Goal: Task Accomplishment & Management: Manage account settings

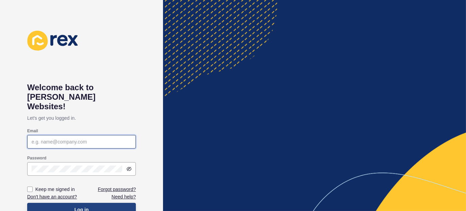
type input "[EMAIL_ADDRESS][PERSON_NAME][DOMAIN_NAME]"
click at [87, 207] on span "Log in" at bounding box center [81, 210] width 14 height 7
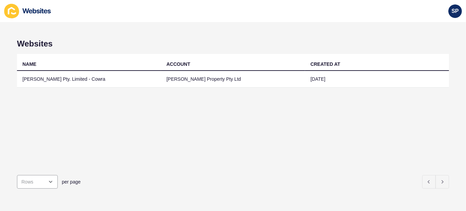
click at [164, 130] on div "NAME ACCOUNT CREATED AT [PERSON_NAME]. Limited - Cowra [PERSON_NAME] Property P…" at bounding box center [233, 112] width 432 height 116
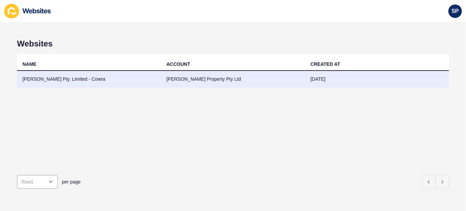
click at [74, 80] on td "[PERSON_NAME] Pty. Limited - Cowra" at bounding box center [89, 79] width 144 height 17
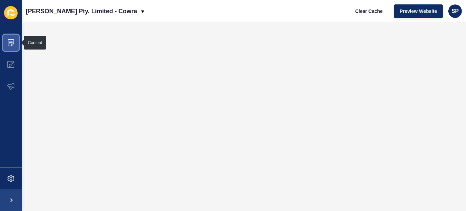
click at [11, 47] on span at bounding box center [11, 43] width 22 height 22
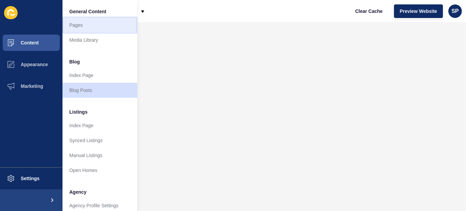
click at [78, 25] on link "Pages" at bounding box center [100, 25] width 75 height 15
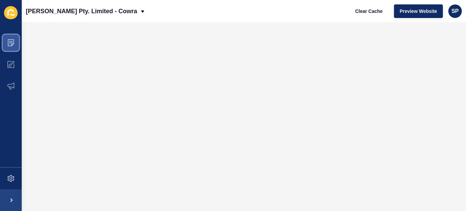
click at [11, 41] on icon at bounding box center [10, 42] width 7 height 7
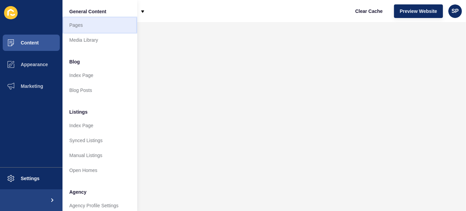
click at [78, 24] on link "Pages" at bounding box center [100, 25] width 75 height 15
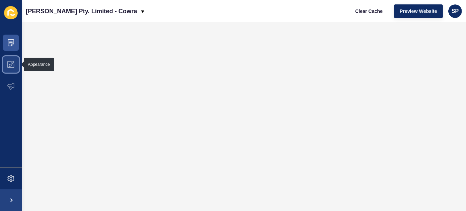
click at [9, 65] on icon at bounding box center [10, 65] width 3 height 3
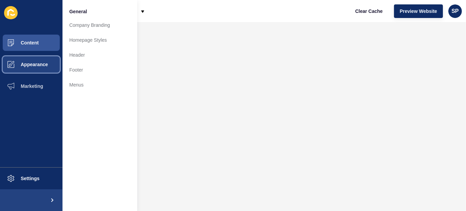
click at [38, 62] on span "Appearance" at bounding box center [23, 64] width 49 height 5
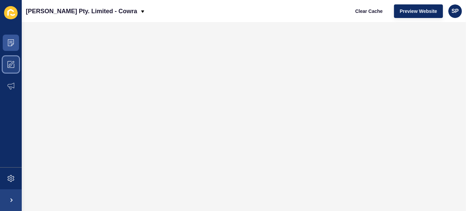
click at [13, 61] on span at bounding box center [11, 65] width 22 height 22
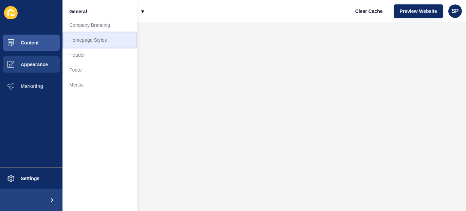
click at [91, 39] on link "Homepage Styles" at bounding box center [100, 40] width 75 height 15
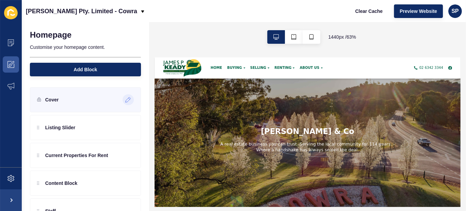
click at [125, 100] on icon at bounding box center [128, 99] width 6 height 5
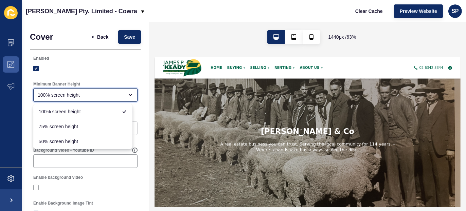
click at [129, 95] on icon "close menu" at bounding box center [130, 95] width 3 height 1
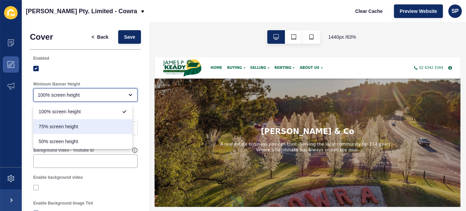
click at [89, 126] on span "75% screen height" at bounding box center [83, 126] width 88 height 7
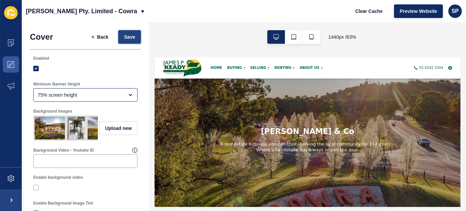
click at [125, 38] on span "Save" at bounding box center [129, 37] width 11 height 7
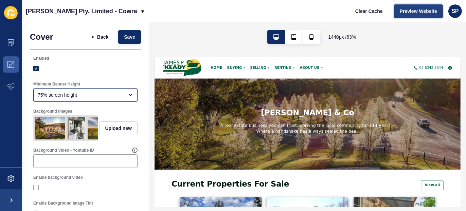
click at [406, 10] on span "Preview Website" at bounding box center [418, 11] width 37 height 7
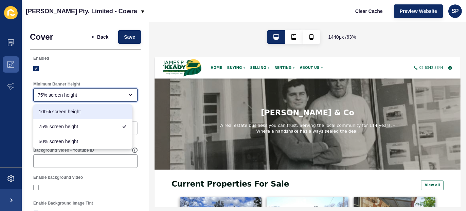
click at [100, 110] on span "100% screen height" at bounding box center [83, 111] width 88 height 7
type input "100% screen height"
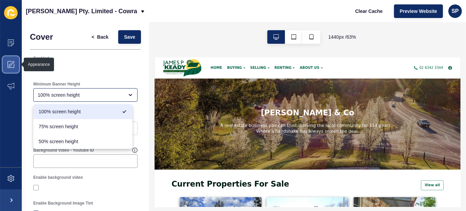
click at [11, 63] on icon at bounding box center [12, 62] width 3 height 3
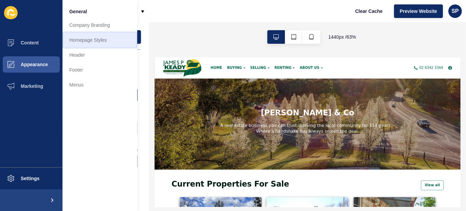
click at [102, 40] on link "Homepage Styles" at bounding box center [100, 40] width 75 height 15
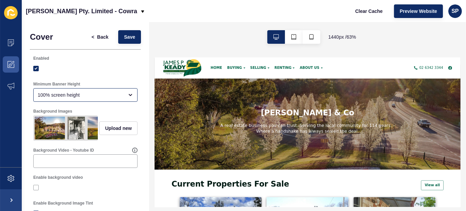
click at [185, 22] on div "[PERSON_NAME] Pty. Limited - Cowra Clear Cache Preview Website SP" at bounding box center [244, 11] width 445 height 22
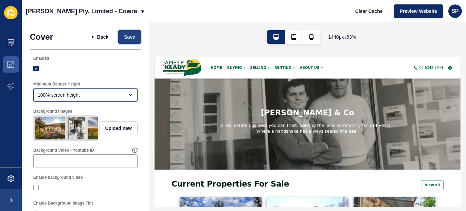
click at [124, 34] on span "Save" at bounding box center [129, 37] width 11 height 7
